Goal: Task Accomplishment & Management: Manage account settings

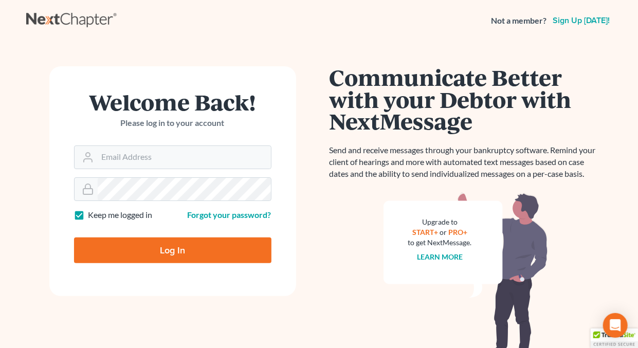
click at [88, 214] on label "Keep me logged in" at bounding box center [120, 215] width 64 height 12
click at [92, 214] on input "Keep me logged in" at bounding box center [95, 212] width 7 height 7
checkbox input "false"
click at [145, 160] on input "Email Address" at bounding box center [184, 157] width 173 height 23
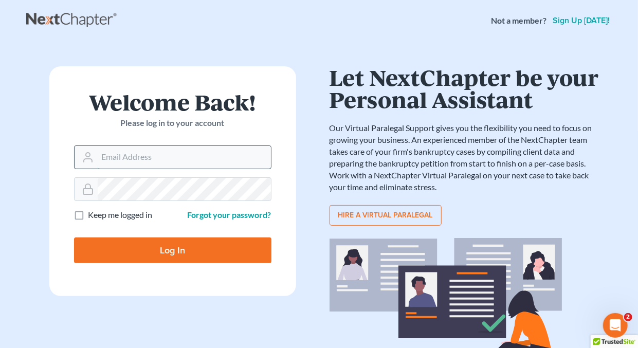
type input "[EMAIL_ADDRESS][DOMAIN_NAME]"
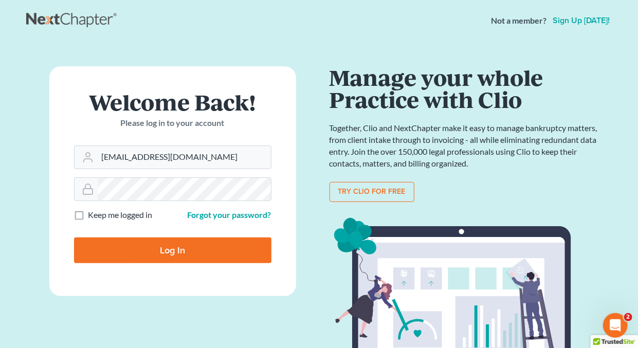
click at [166, 249] on input "Log In" at bounding box center [172, 250] width 197 height 26
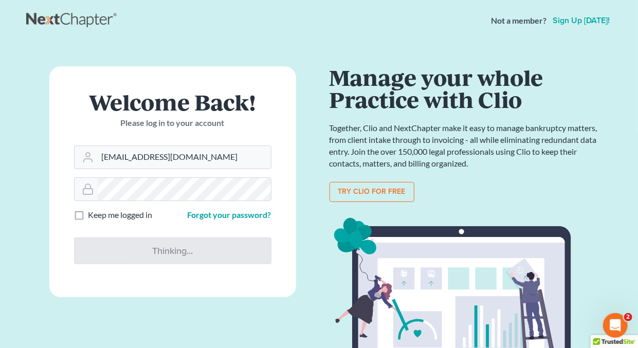
type input "Thinking..."
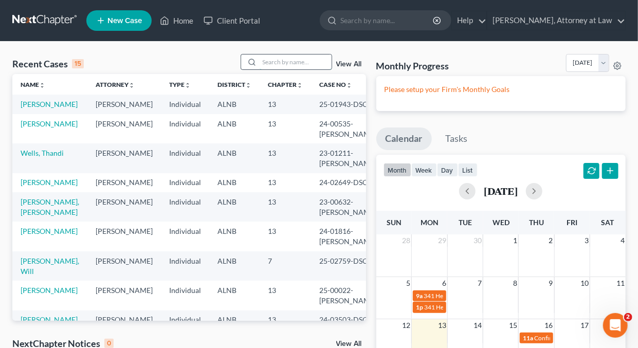
click at [290, 61] on input "search" at bounding box center [295, 61] width 72 height 15
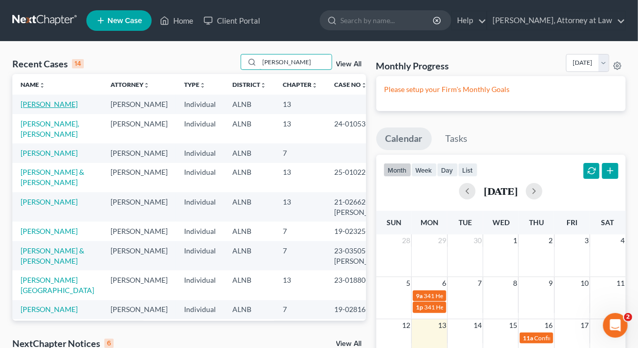
type input "george"
click at [48, 103] on link "Davis, George" at bounding box center [49, 104] width 57 height 9
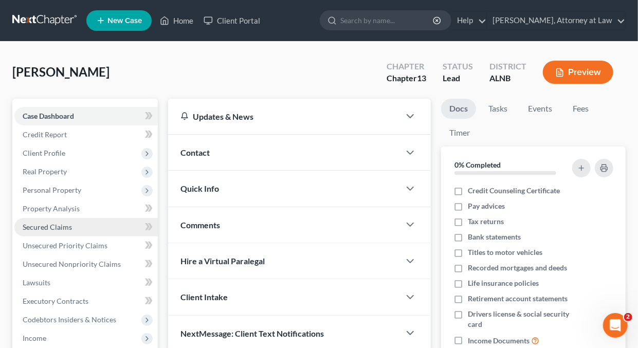
click at [61, 226] on span "Secured Claims" at bounding box center [47, 226] width 49 height 9
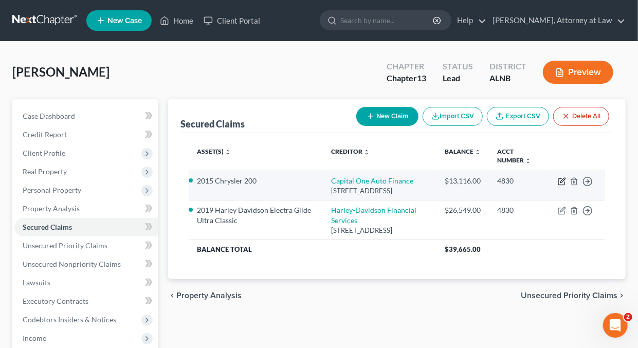
click at [563, 181] on icon "button" at bounding box center [561, 181] width 8 height 8
select select "45"
select select "3"
select select "0"
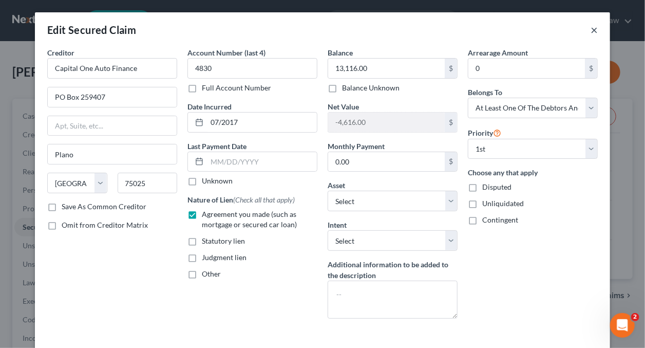
click at [591, 30] on button "×" at bounding box center [594, 30] width 7 height 12
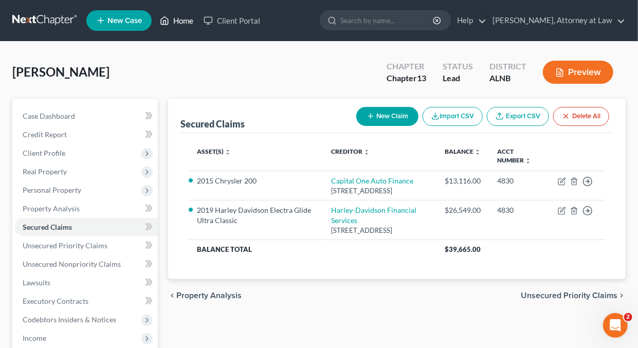
click at [181, 20] on link "Home" at bounding box center [177, 20] width 44 height 18
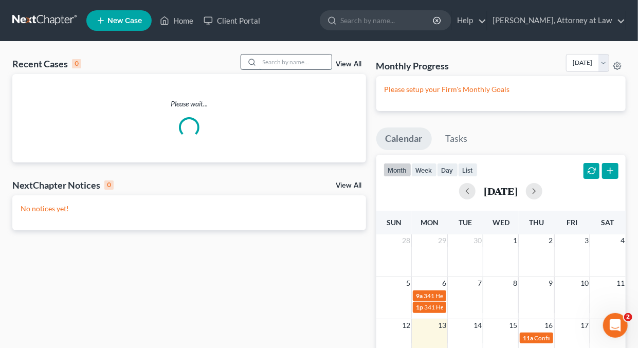
click at [299, 63] on input "search" at bounding box center [295, 61] width 72 height 15
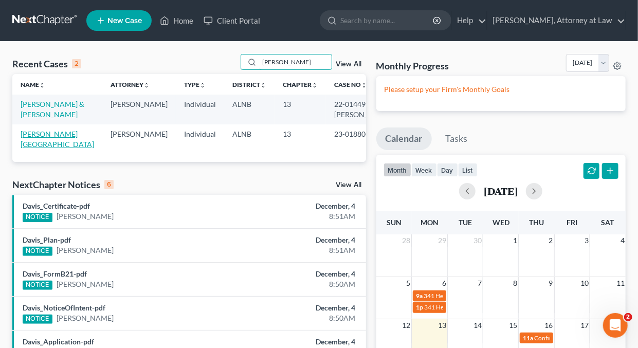
type input "Lorraine"
click at [65, 134] on link "George, Lorraine" at bounding box center [57, 138] width 73 height 19
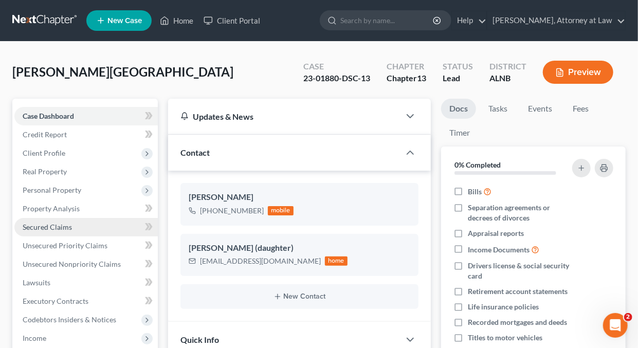
click at [52, 228] on span "Secured Claims" at bounding box center [47, 226] width 49 height 9
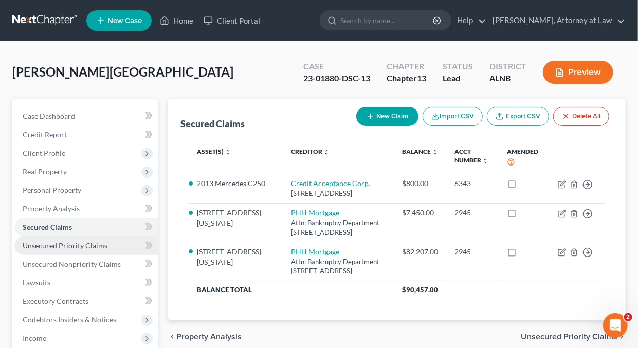
click at [35, 247] on span "Unsecured Priority Claims" at bounding box center [65, 245] width 85 height 9
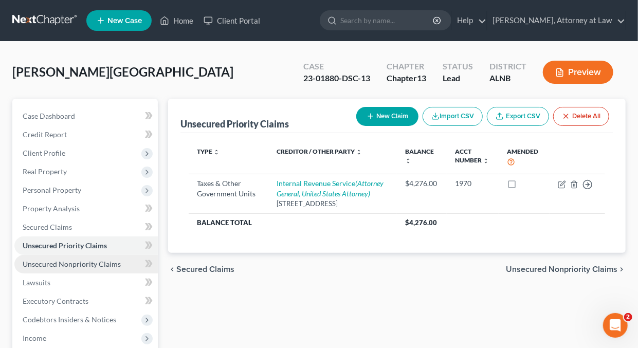
click at [30, 265] on span "Unsecured Nonpriority Claims" at bounding box center [72, 263] width 98 height 9
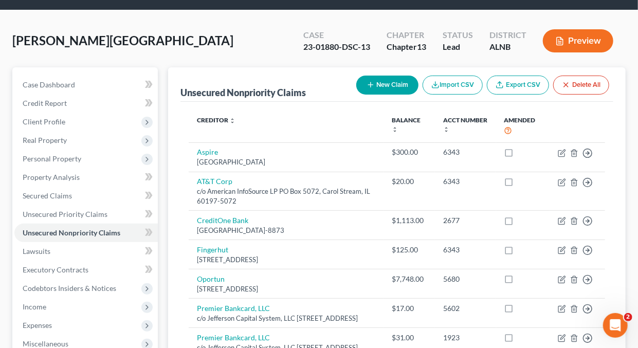
scroll to position [31, 0]
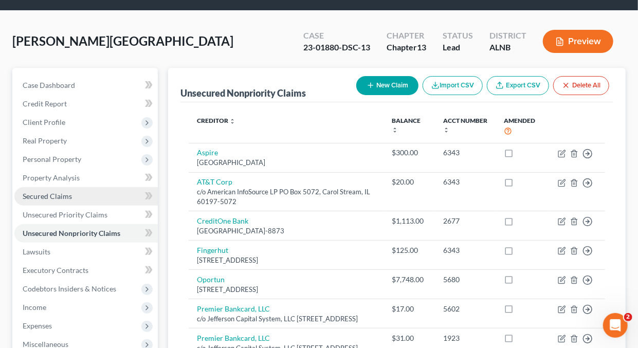
click at [43, 198] on span "Secured Claims" at bounding box center [47, 196] width 49 height 9
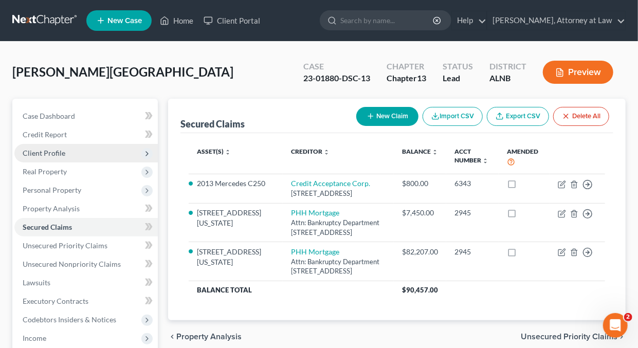
click at [43, 153] on span "Client Profile" at bounding box center [44, 152] width 43 height 9
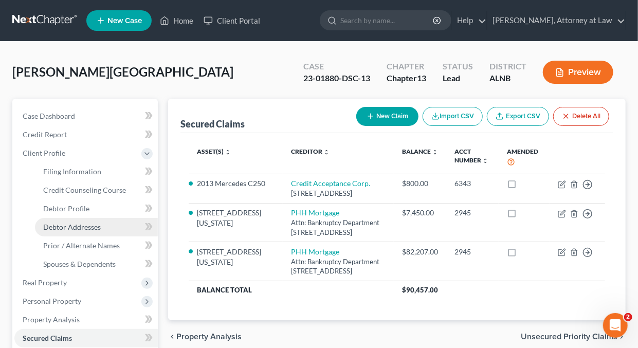
click at [68, 228] on span "Debtor Addresses" at bounding box center [72, 226] width 58 height 9
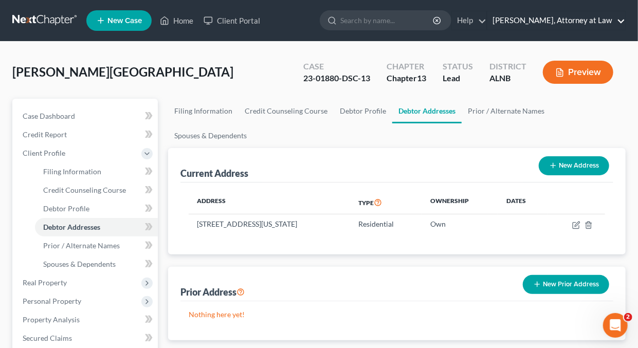
click at [619, 20] on link "Daisy M. Holder, Attorney at Law" at bounding box center [556, 20] width 138 height 18
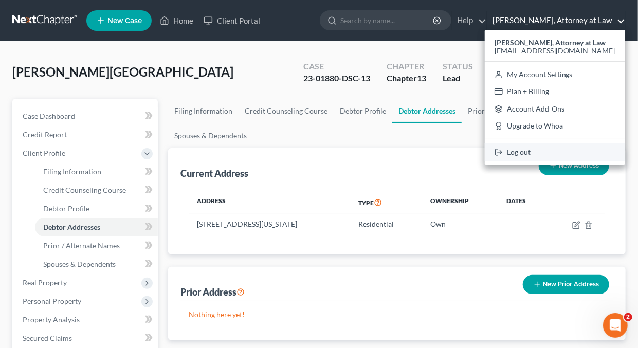
click at [535, 152] on link "Log out" at bounding box center [554, 151] width 140 height 17
